Goal: Task Accomplishment & Management: Use online tool/utility

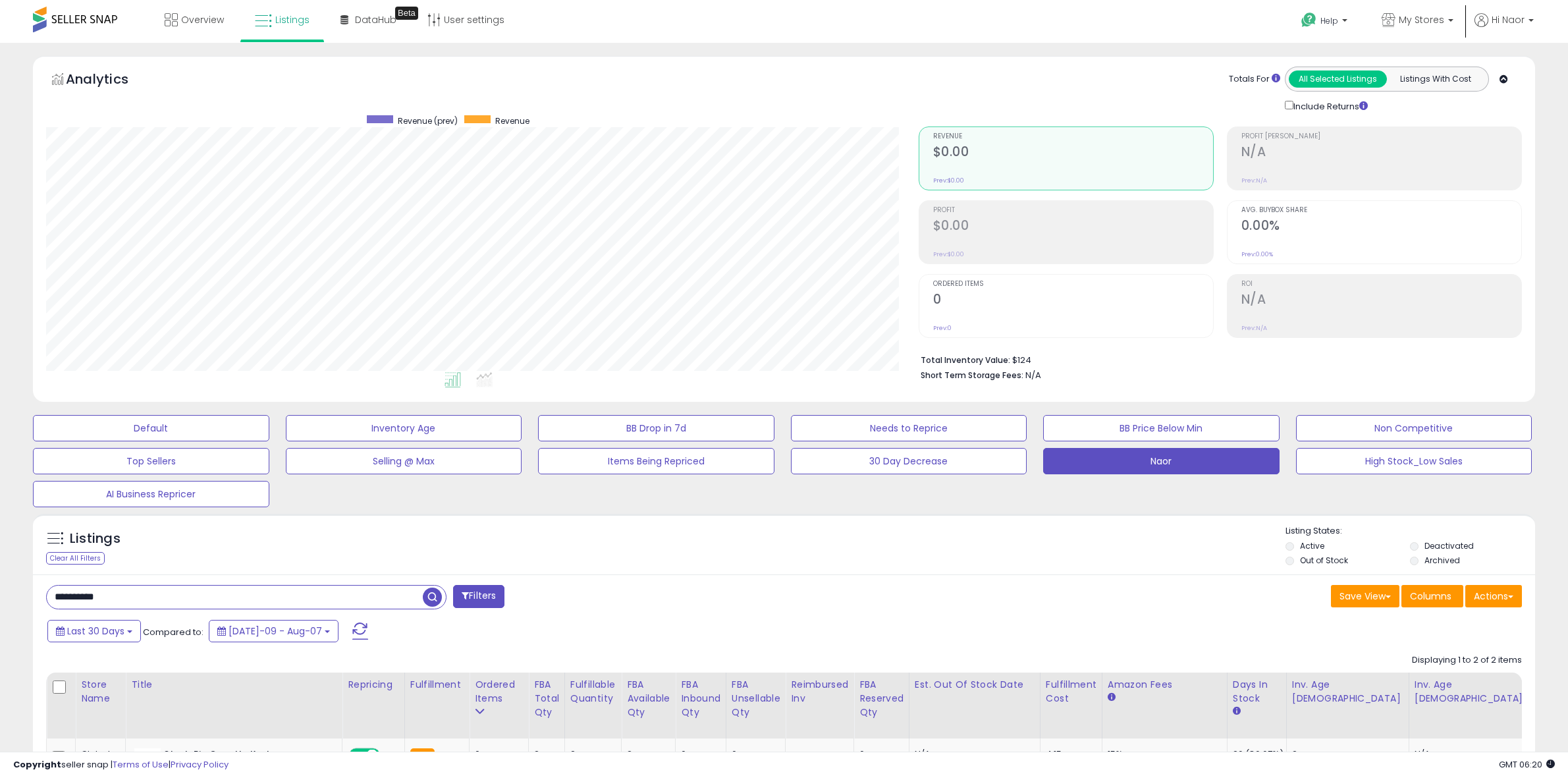
select select "**"
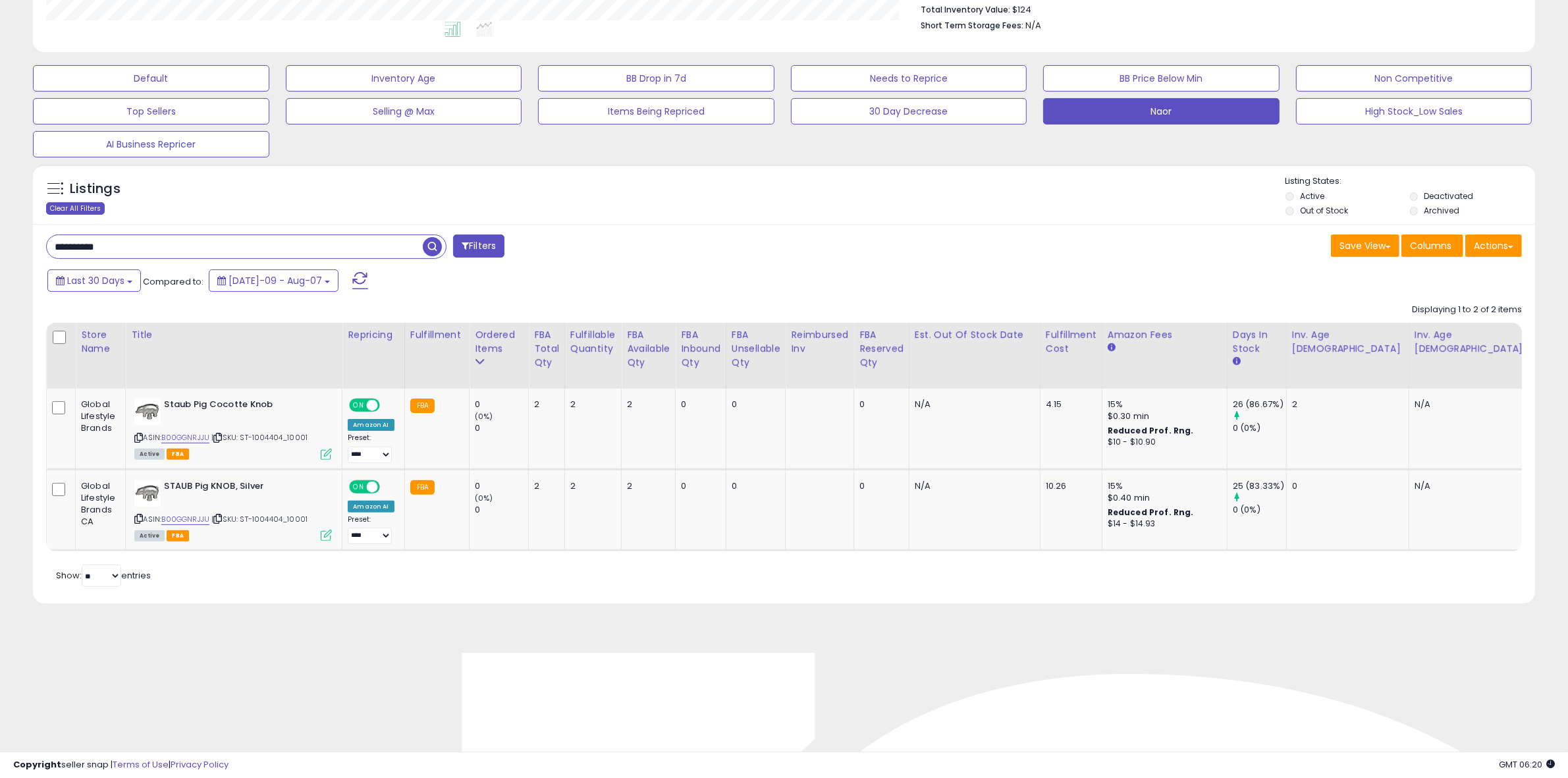
click at [76, 214] on div "Clear All Filters" at bounding box center [75, 208] width 59 height 12
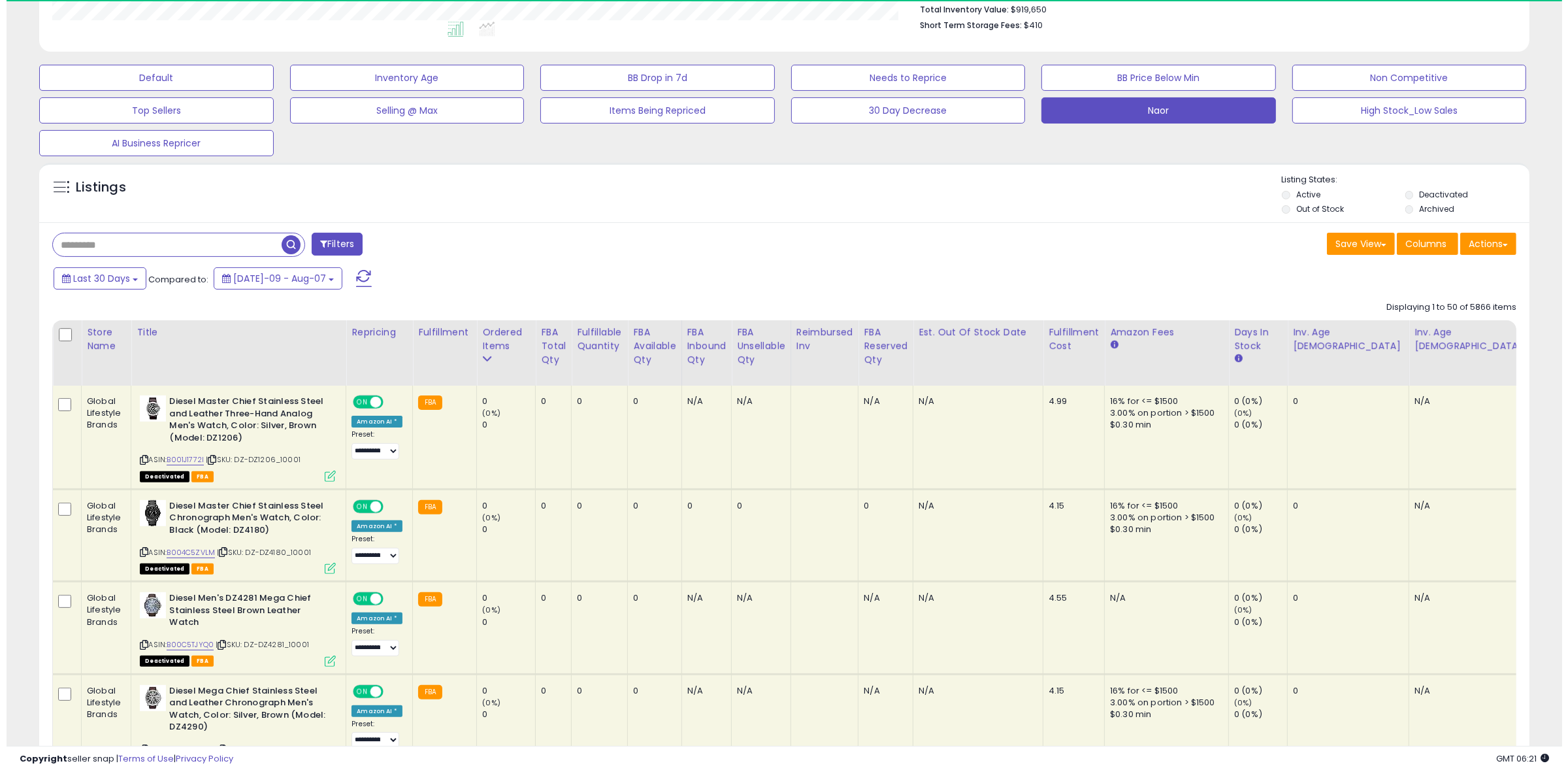
scroll to position [268, 866]
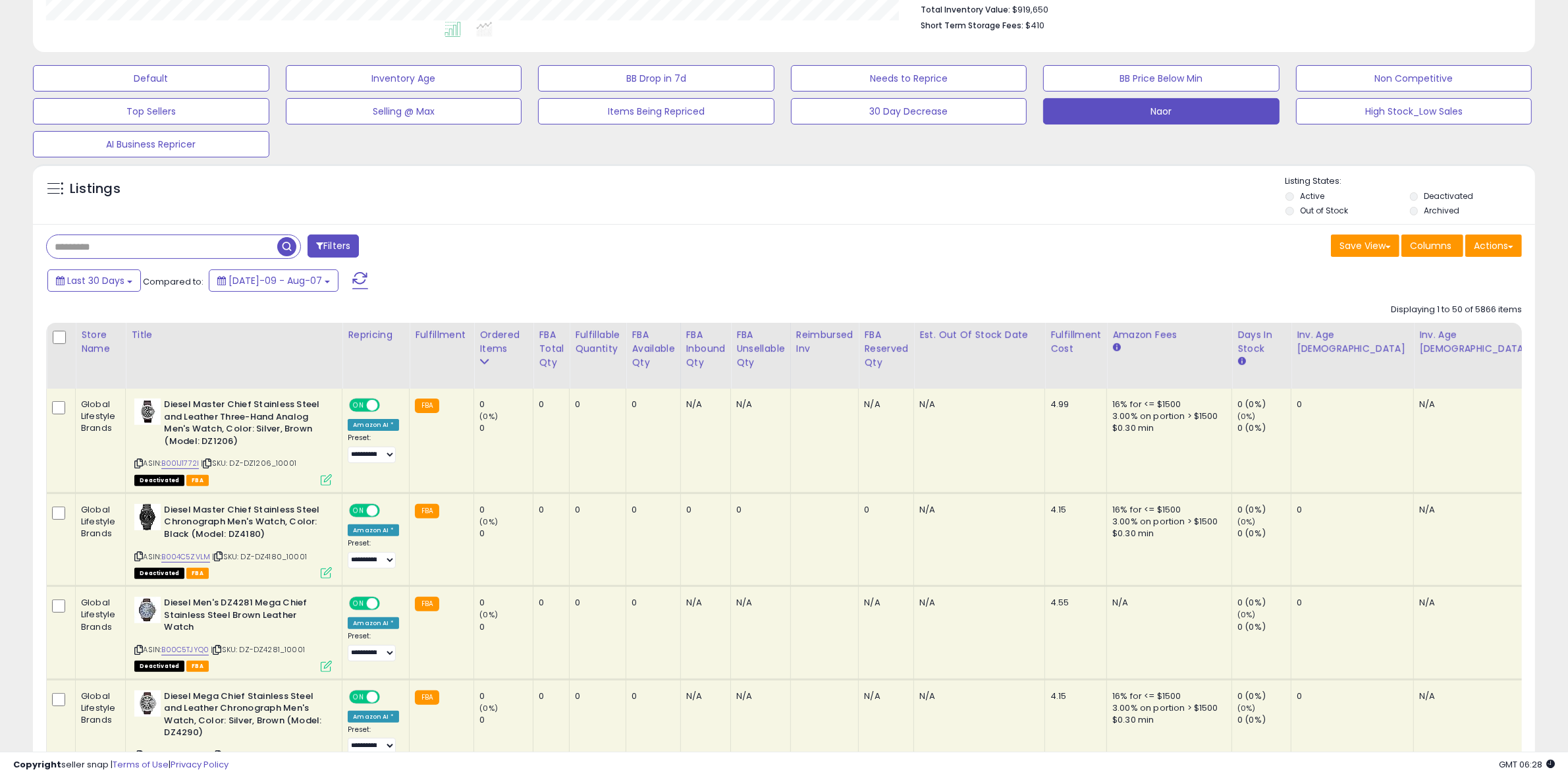
drag, startPoint x: 718, startPoint y: 235, endPoint x: 712, endPoint y: 239, distance: 7.2
click at [718, 235] on div "Filters" at bounding box center [410, 247] width 748 height 26
click at [320, 248] on span at bounding box center [320, 245] width 7 height 9
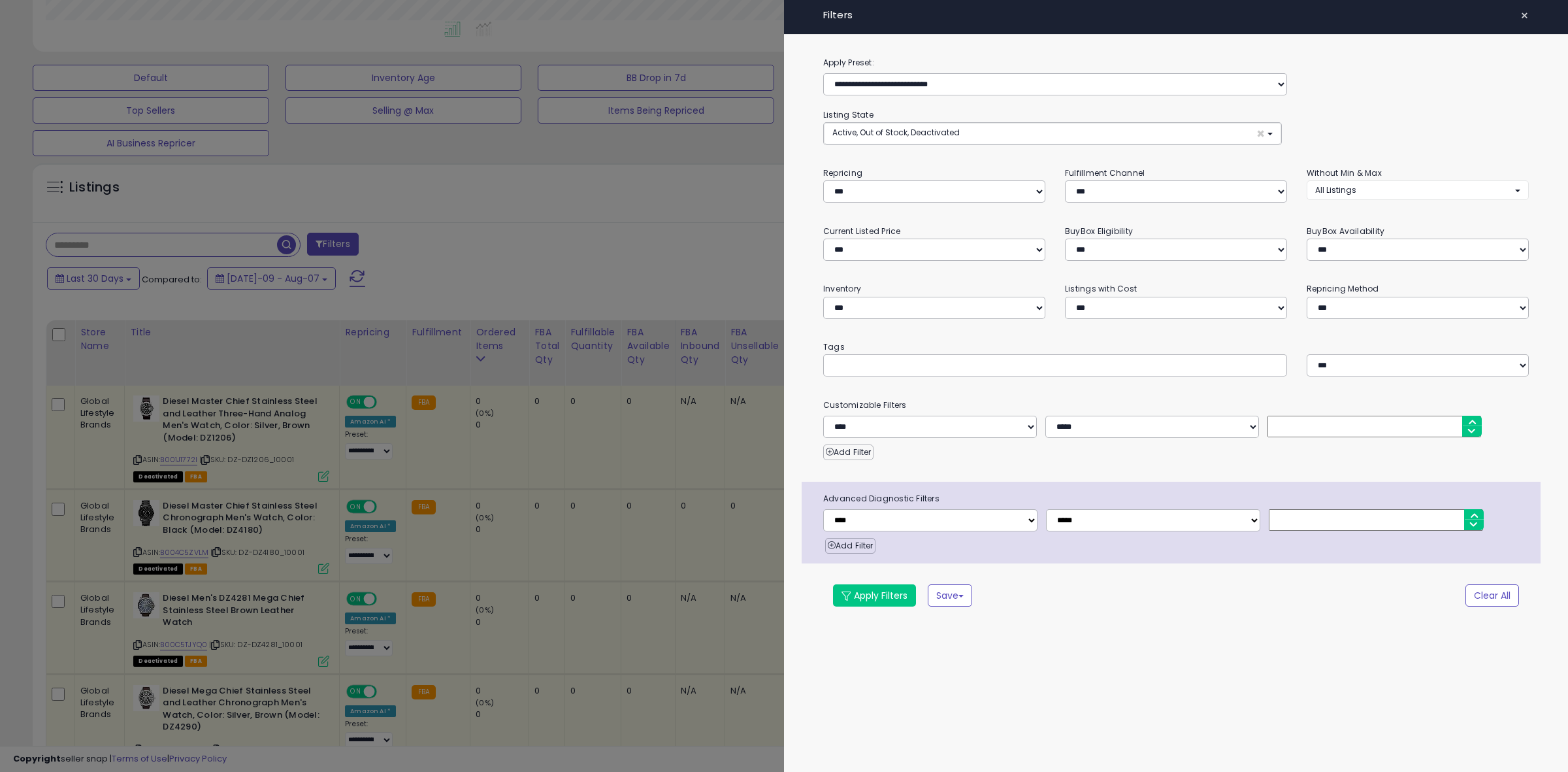
scroll to position [268, 872]
click at [727, 295] on div at bounding box center [784, 386] width 1568 height 772
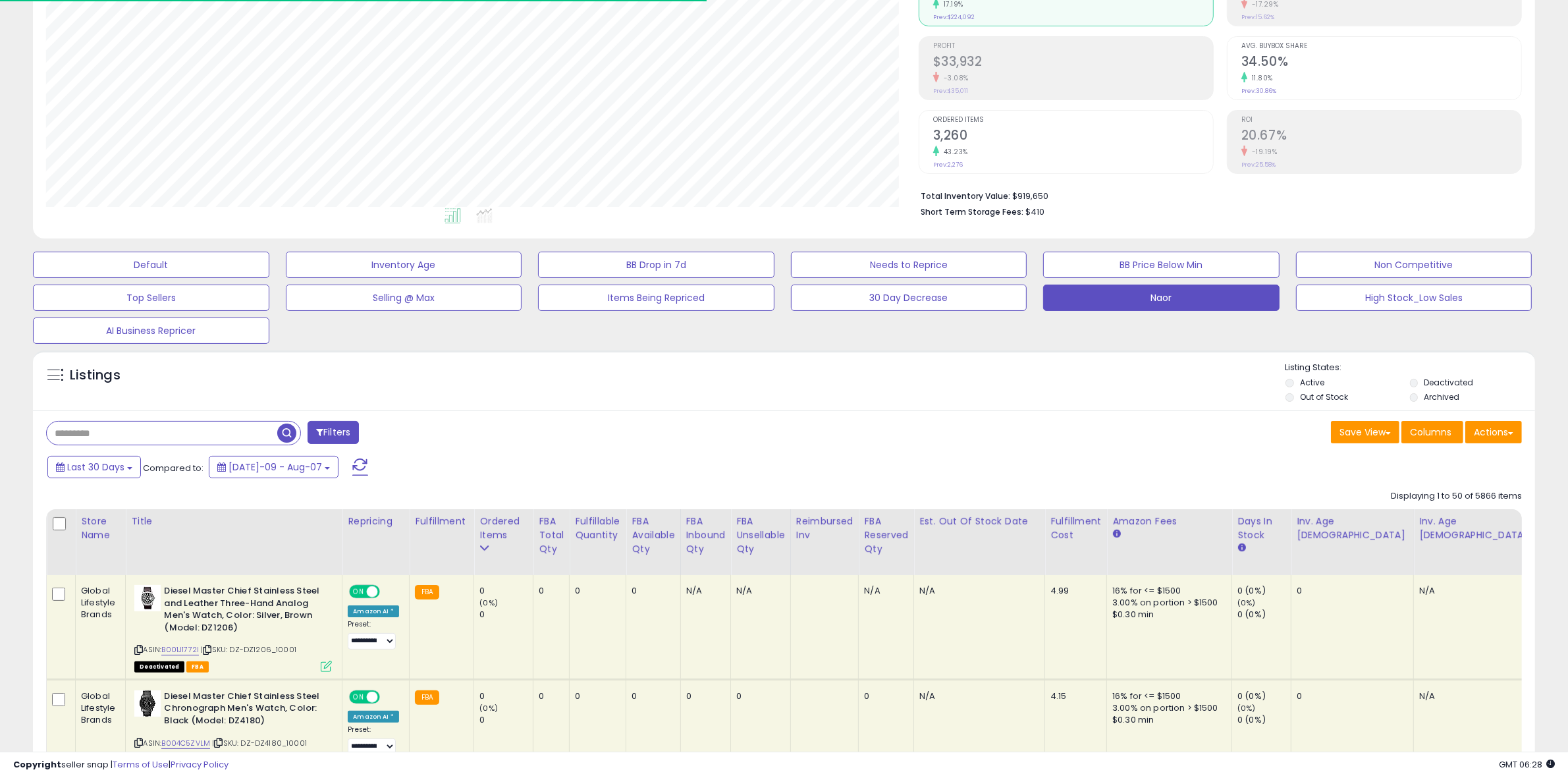
scroll to position [0, 0]
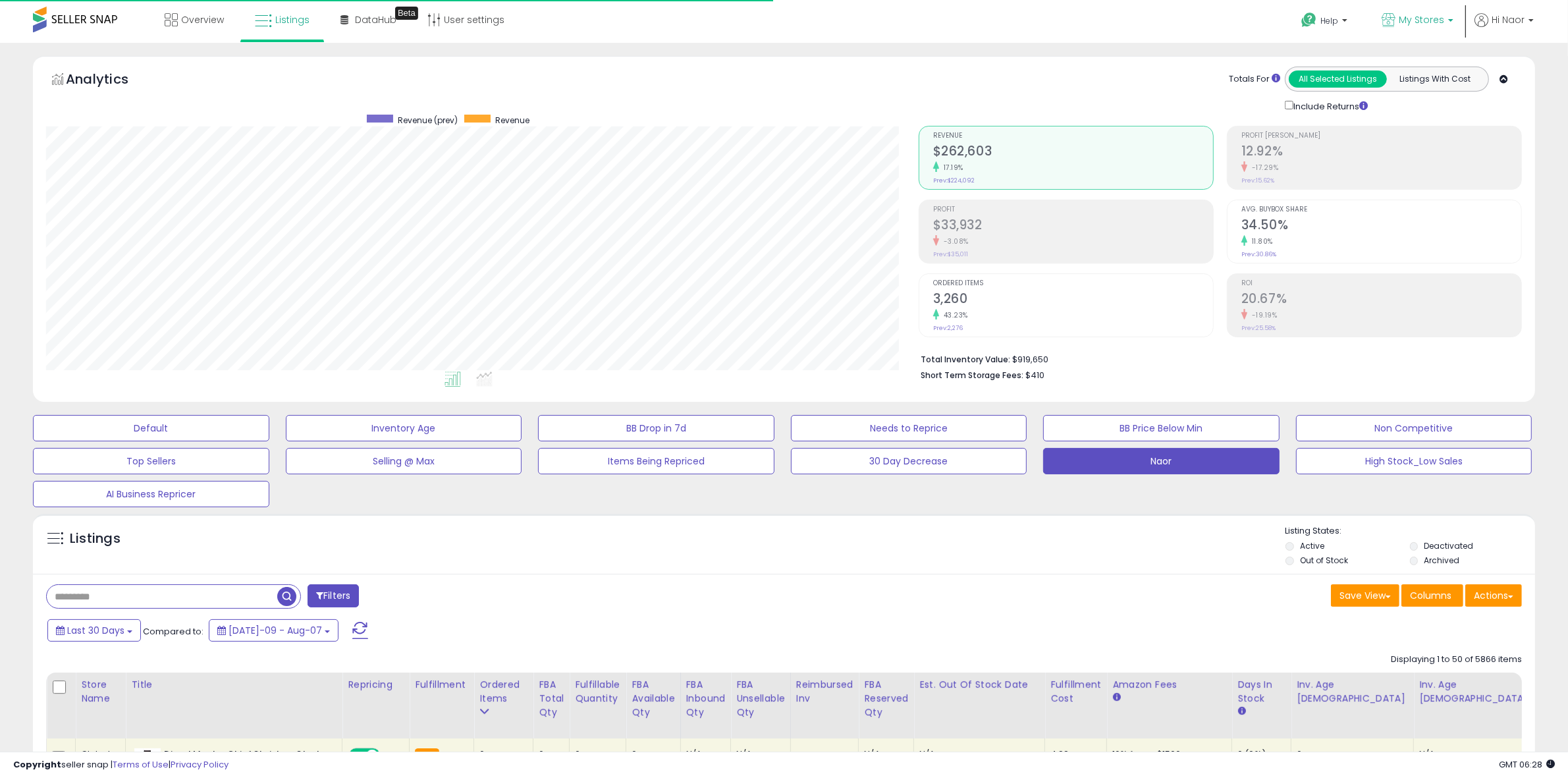
click at [1423, 21] on span "My Stores" at bounding box center [1421, 20] width 46 height 13
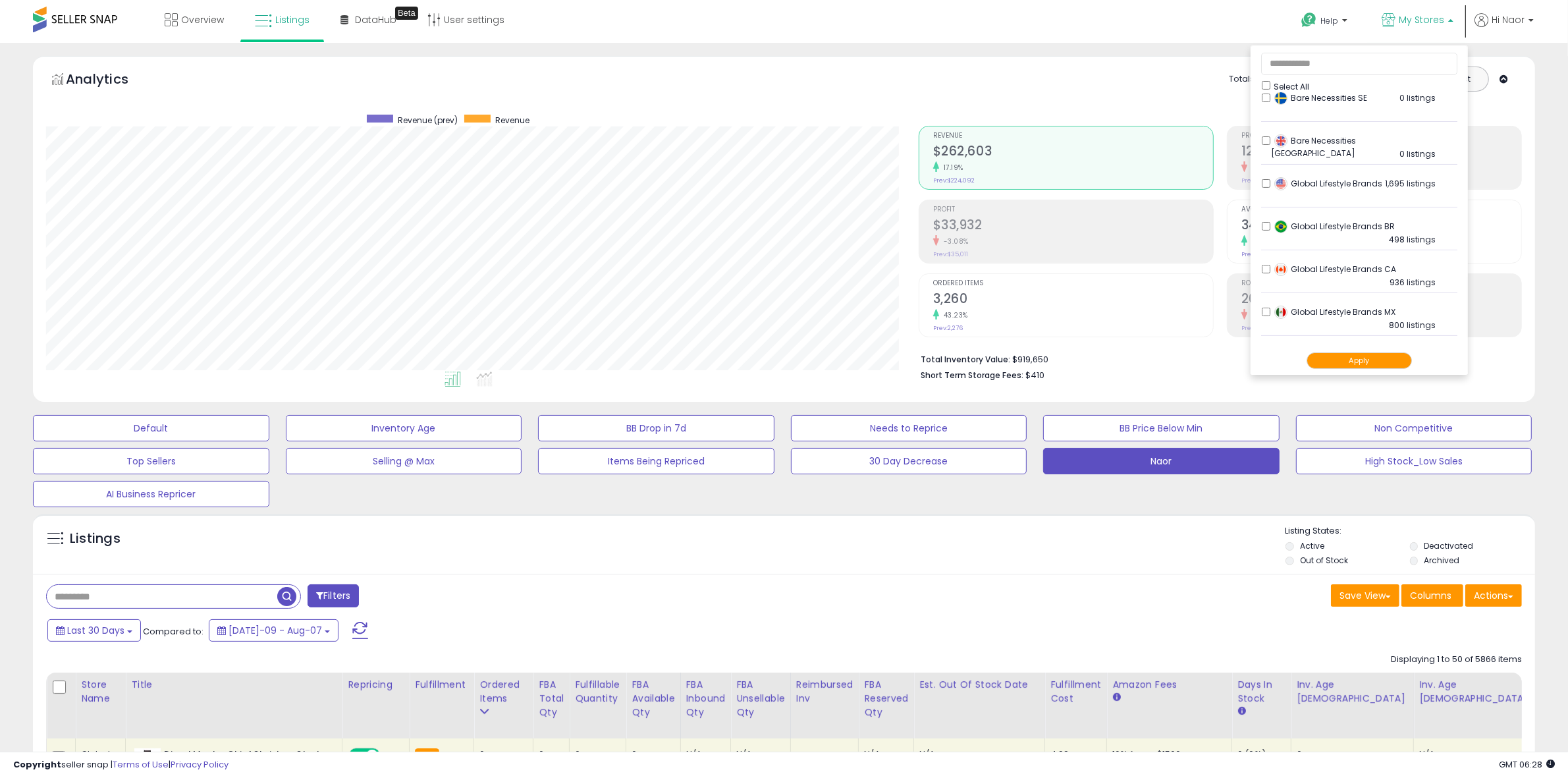
scroll to position [268, 0]
click at [1365, 363] on button "Apply" at bounding box center [1358, 360] width 106 height 17
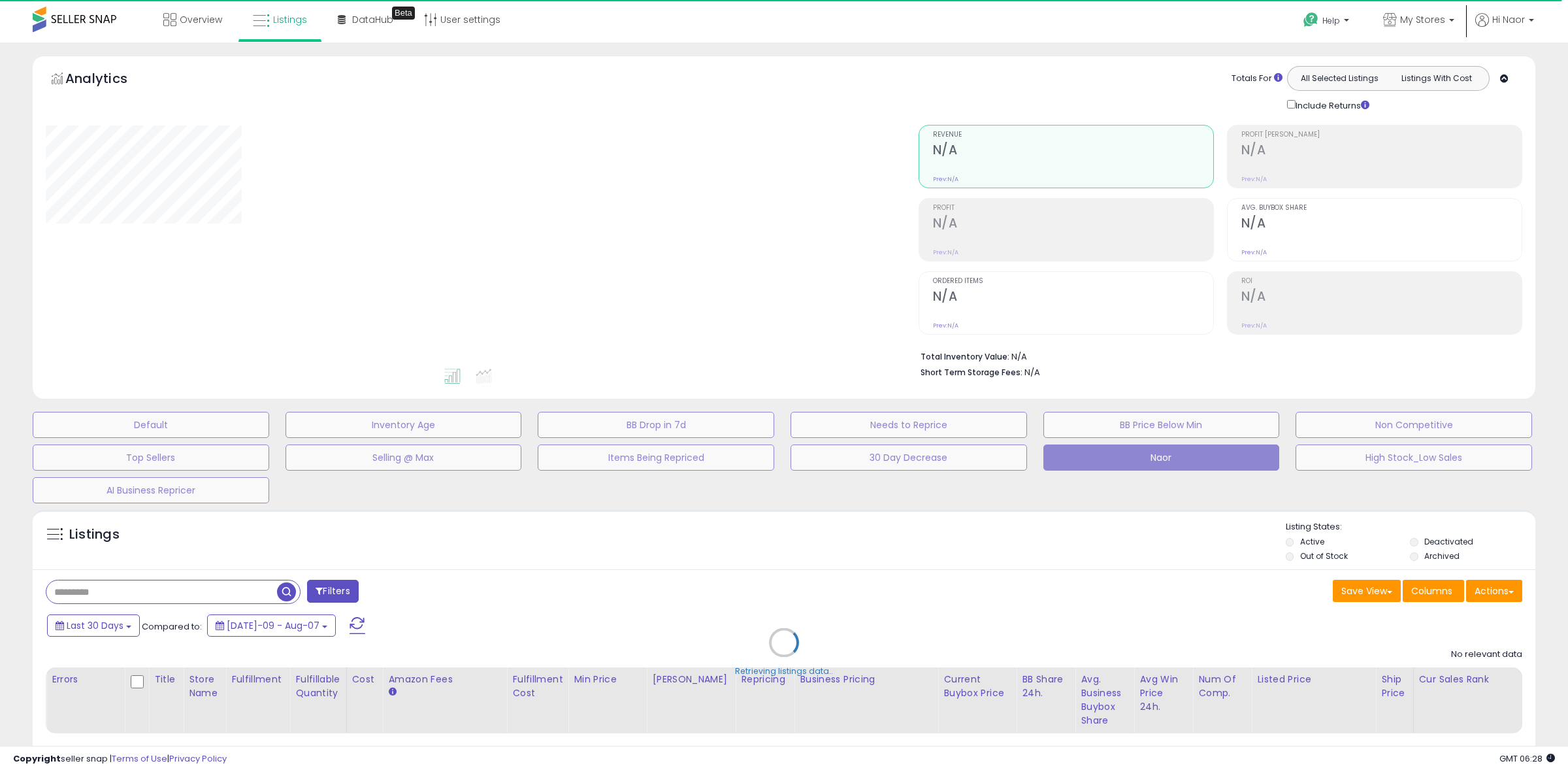
select select "**"
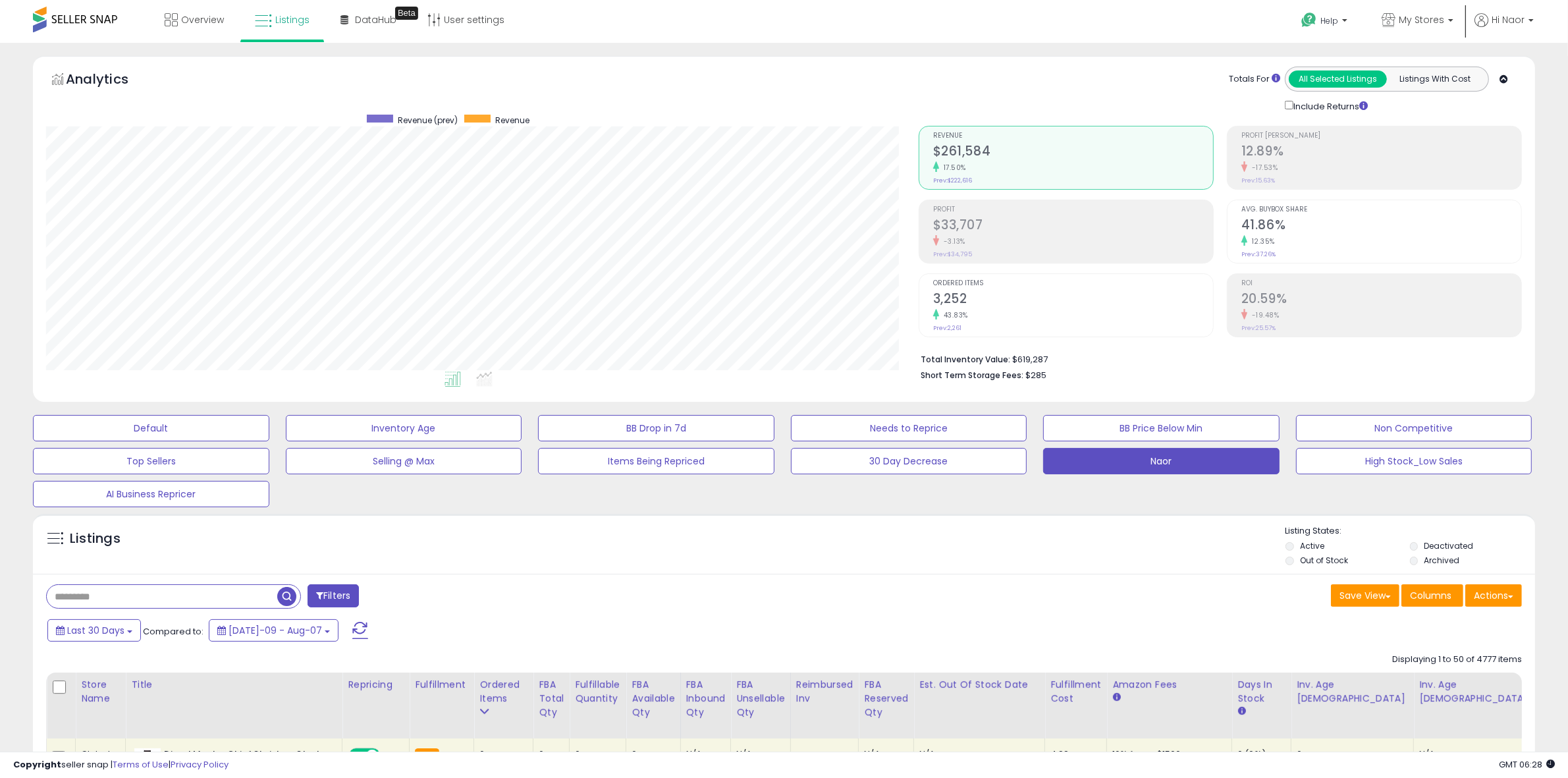
scroll to position [270, 872]
